Goal: Check status

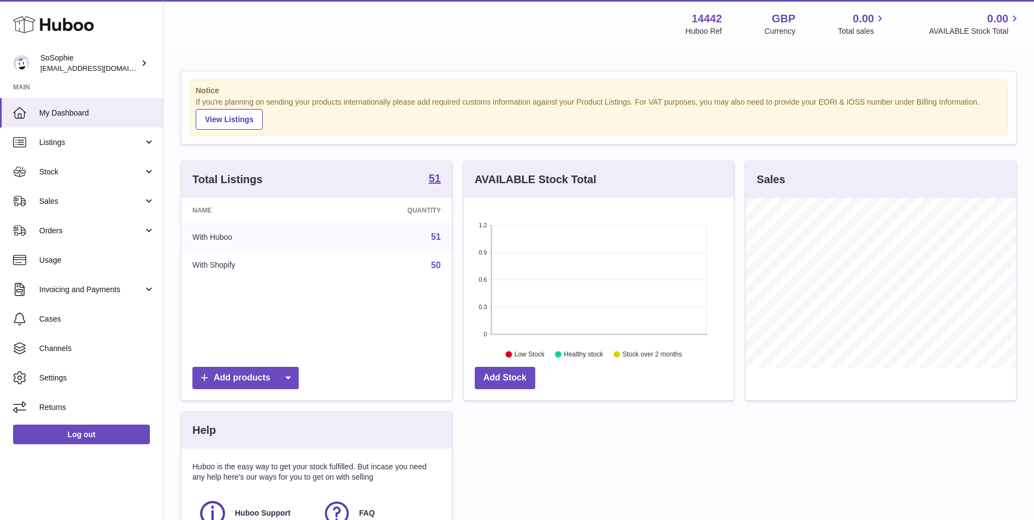
scroll to position [170, 270]
click at [119, 171] on span "Stock" at bounding box center [91, 172] width 104 height 10
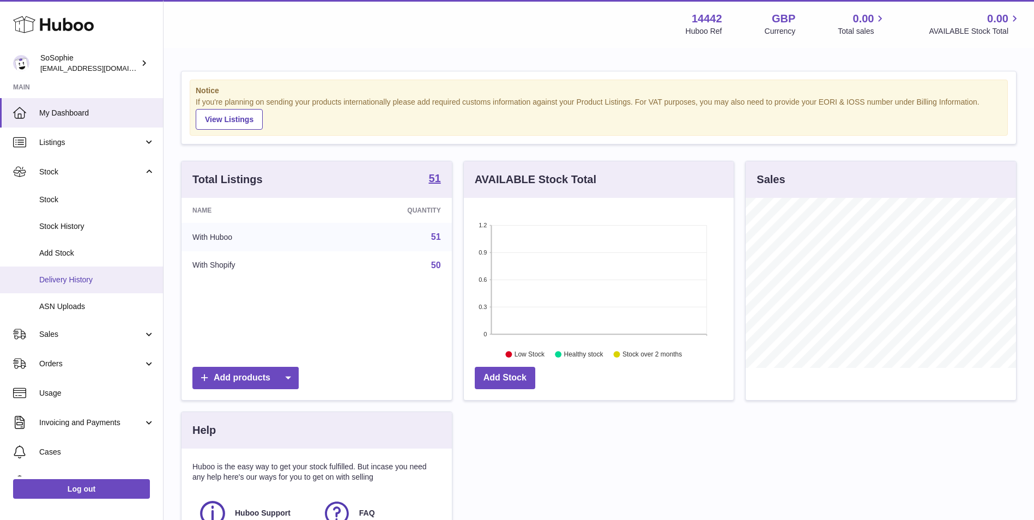
click at [87, 286] on link "Delivery History" at bounding box center [81, 280] width 163 height 27
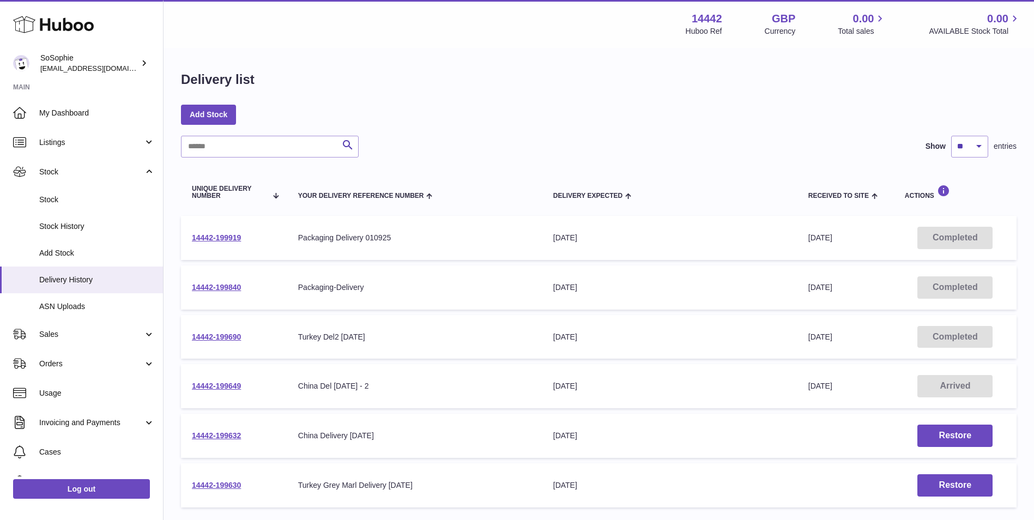
click at [236, 242] on td "14442-199919" at bounding box center [234, 238] width 106 height 44
click at [234, 239] on link "14442-199919" at bounding box center [216, 237] width 49 height 9
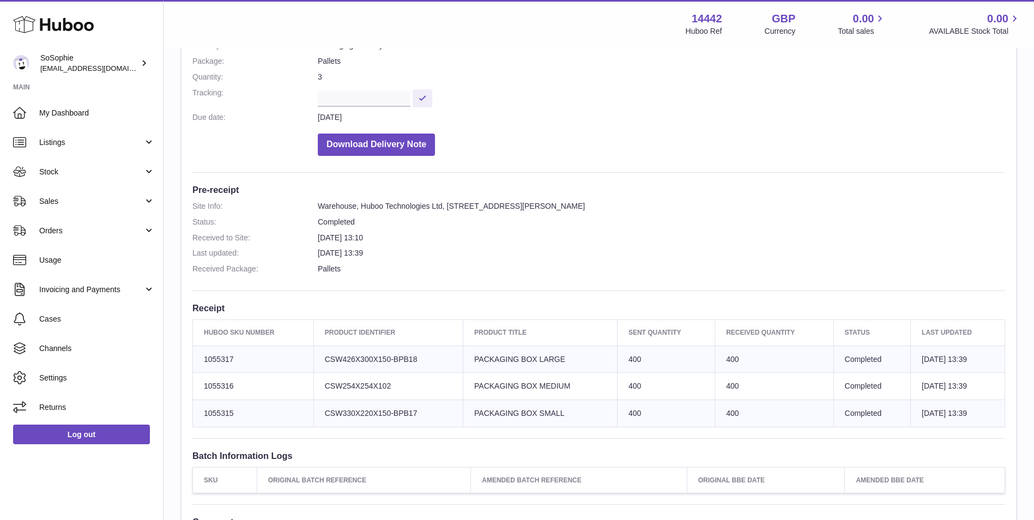
scroll to position [363, 0]
